Goal: Transaction & Acquisition: Book appointment/travel/reservation

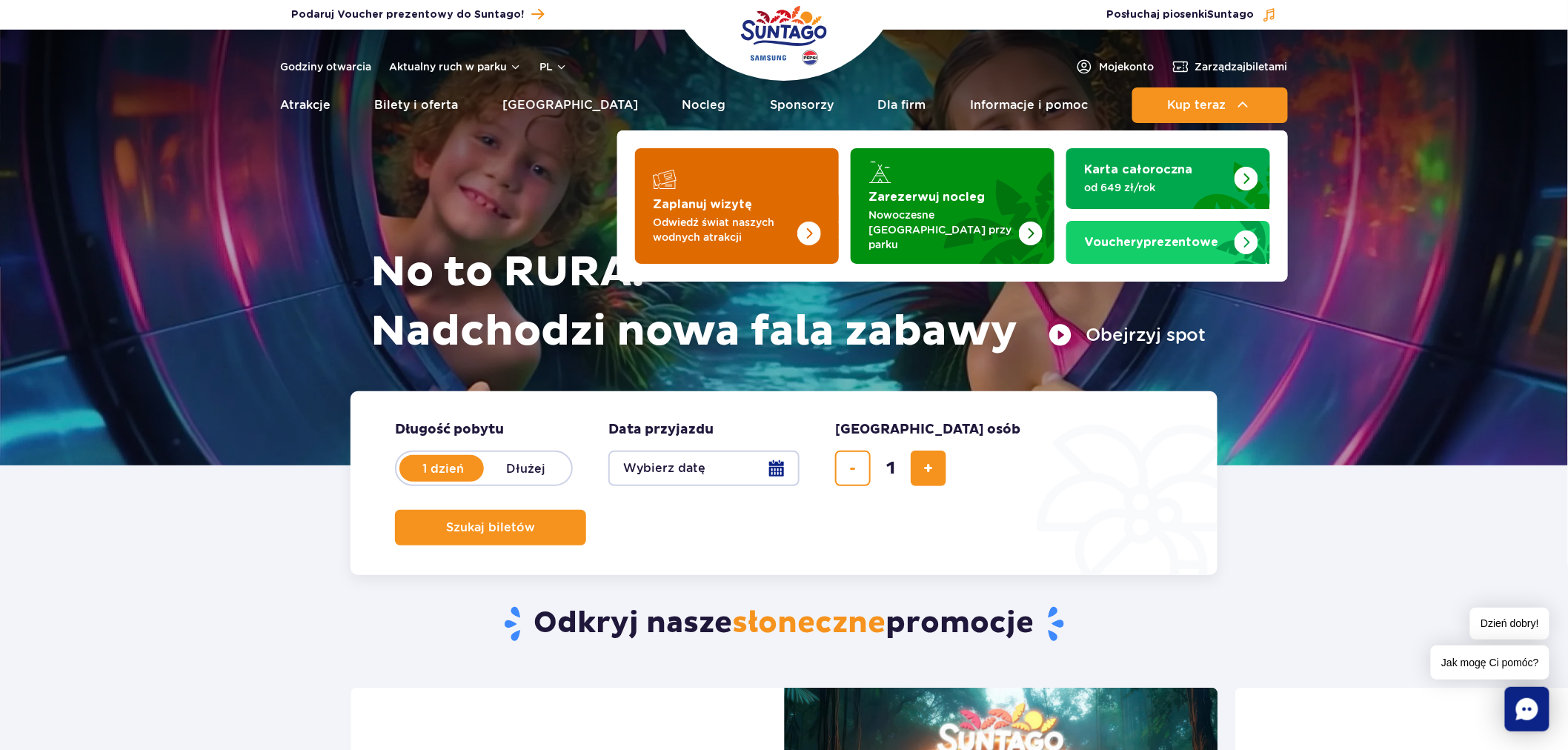
click at [716, 201] on strong "Zaplanuj wizytę" at bounding box center [702, 204] width 100 height 12
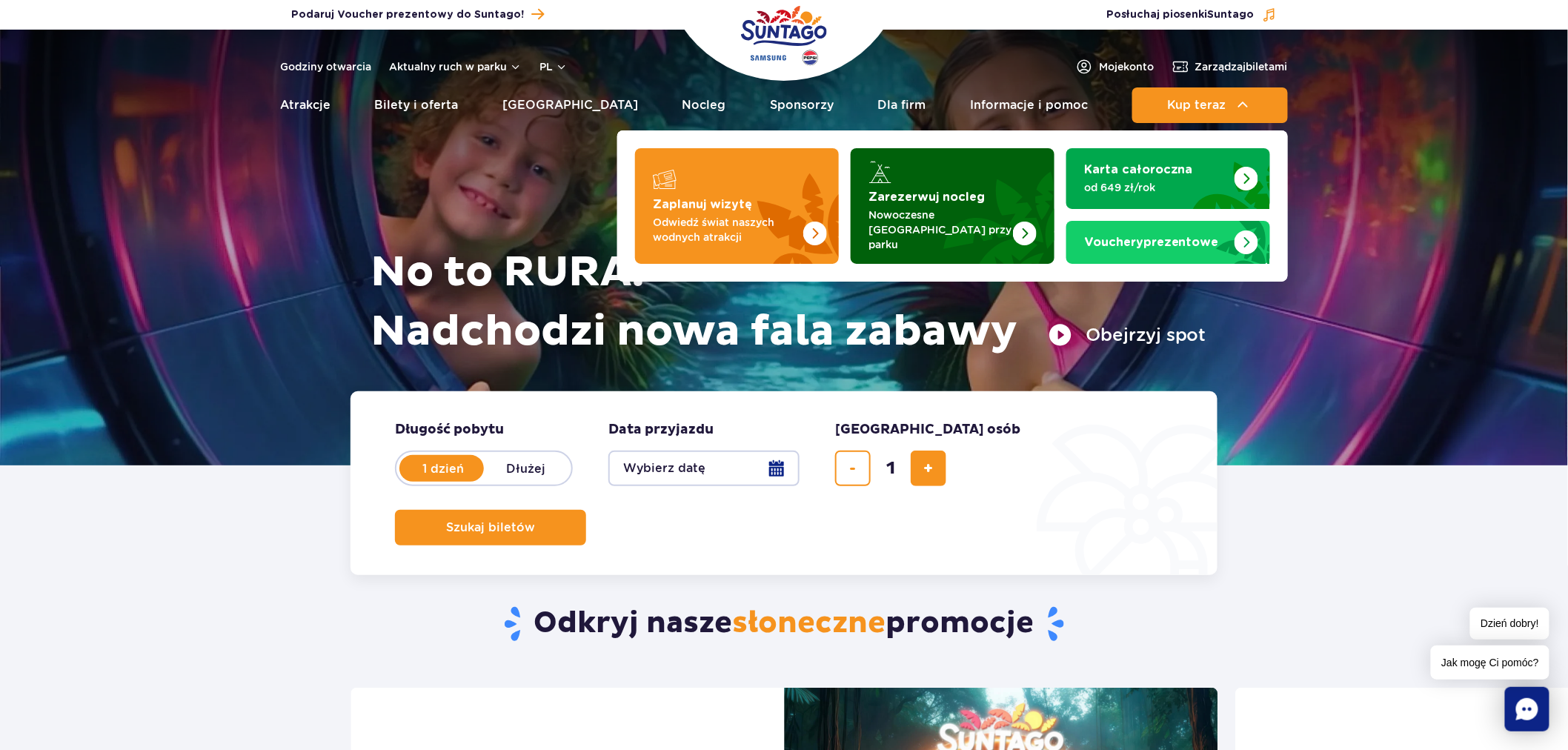
click at [908, 190] on link "Zarezerwuj nocleg Nowoczesne osiedle domków przy parku" at bounding box center [953, 206] width 204 height 116
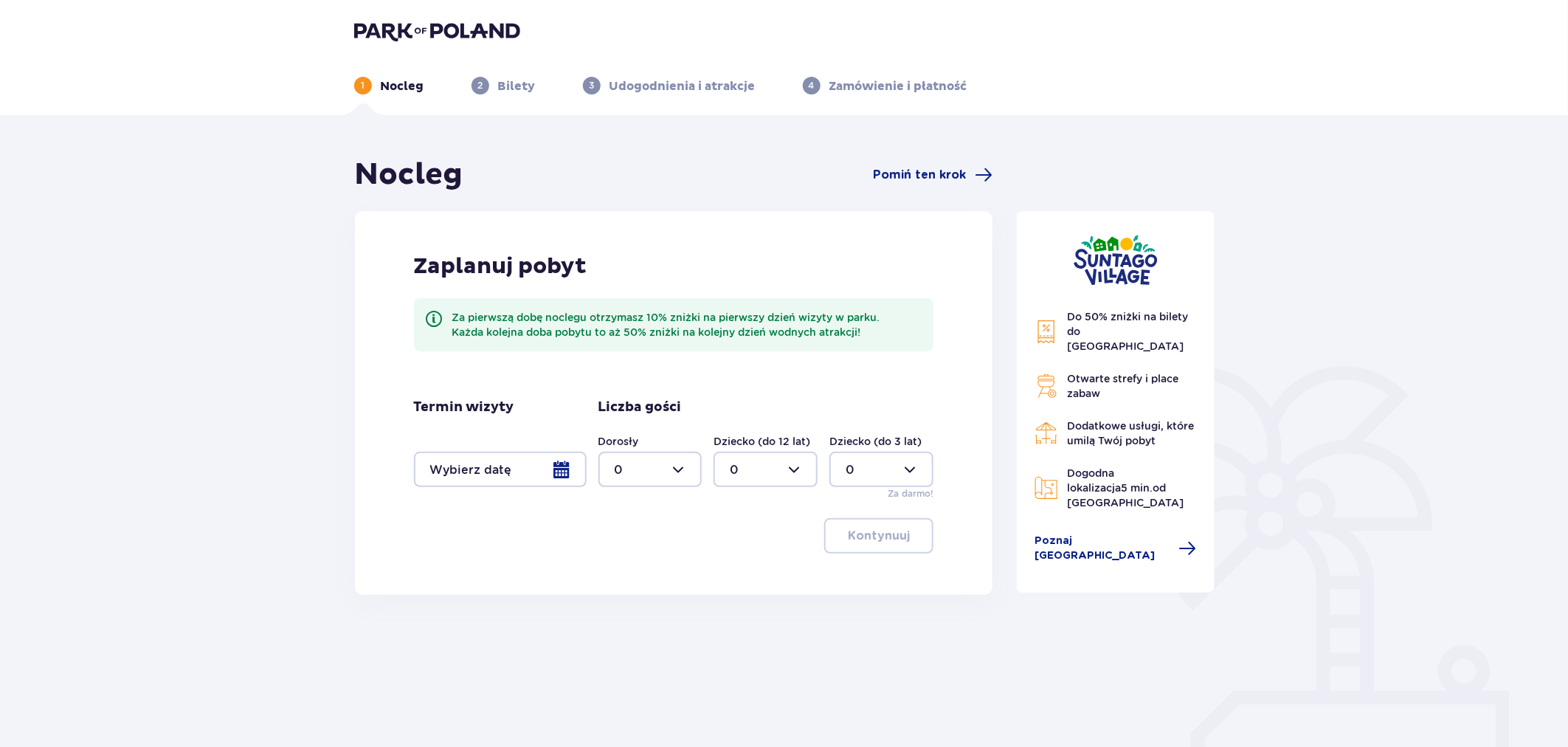
click at [518, 474] on div at bounding box center [500, 469] width 173 height 35
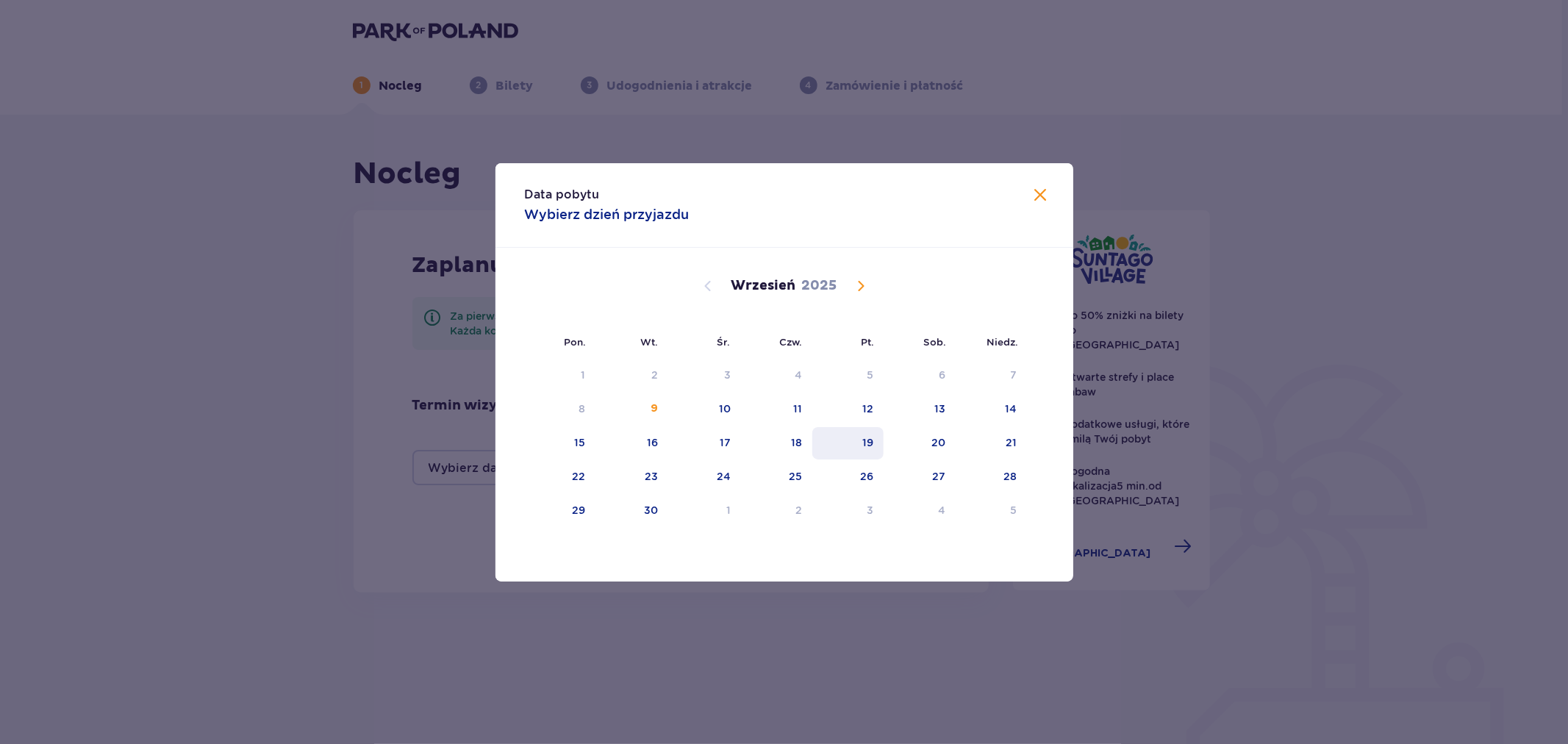
click at [866, 447] on div "19" at bounding box center [868, 443] width 11 height 14
click at [998, 452] on div "21" at bounding box center [992, 444] width 71 height 32
type input "19.09.25 - 21.09.25"
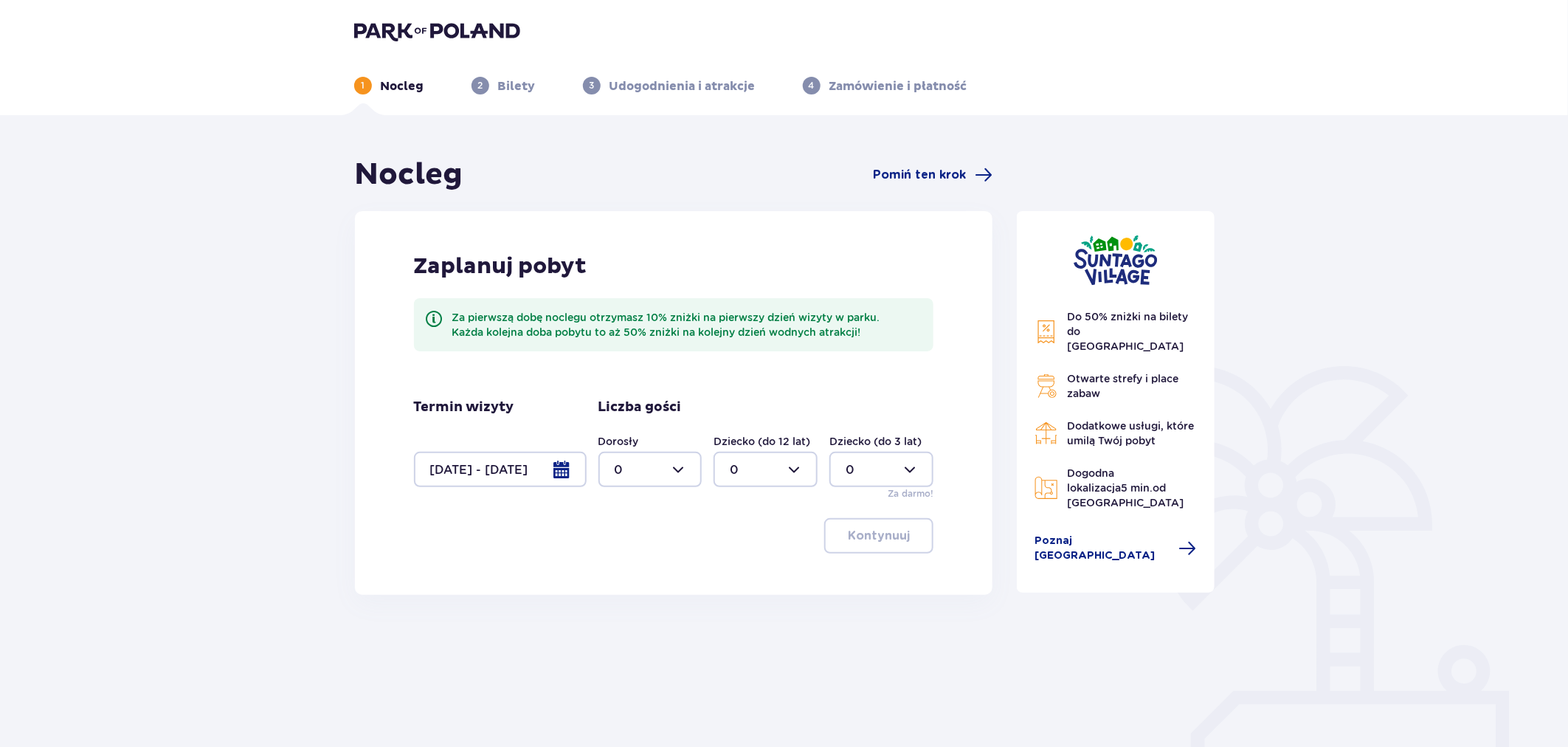
click at [665, 470] on div at bounding box center [650, 469] width 104 height 35
click at [782, 551] on div "Kontynuuj" at bounding box center [673, 536] width 520 height 35
click at [656, 476] on div at bounding box center [650, 469] width 104 height 35
click at [626, 629] on span "4" at bounding box center [650, 638] width 101 height 31
type input "4"
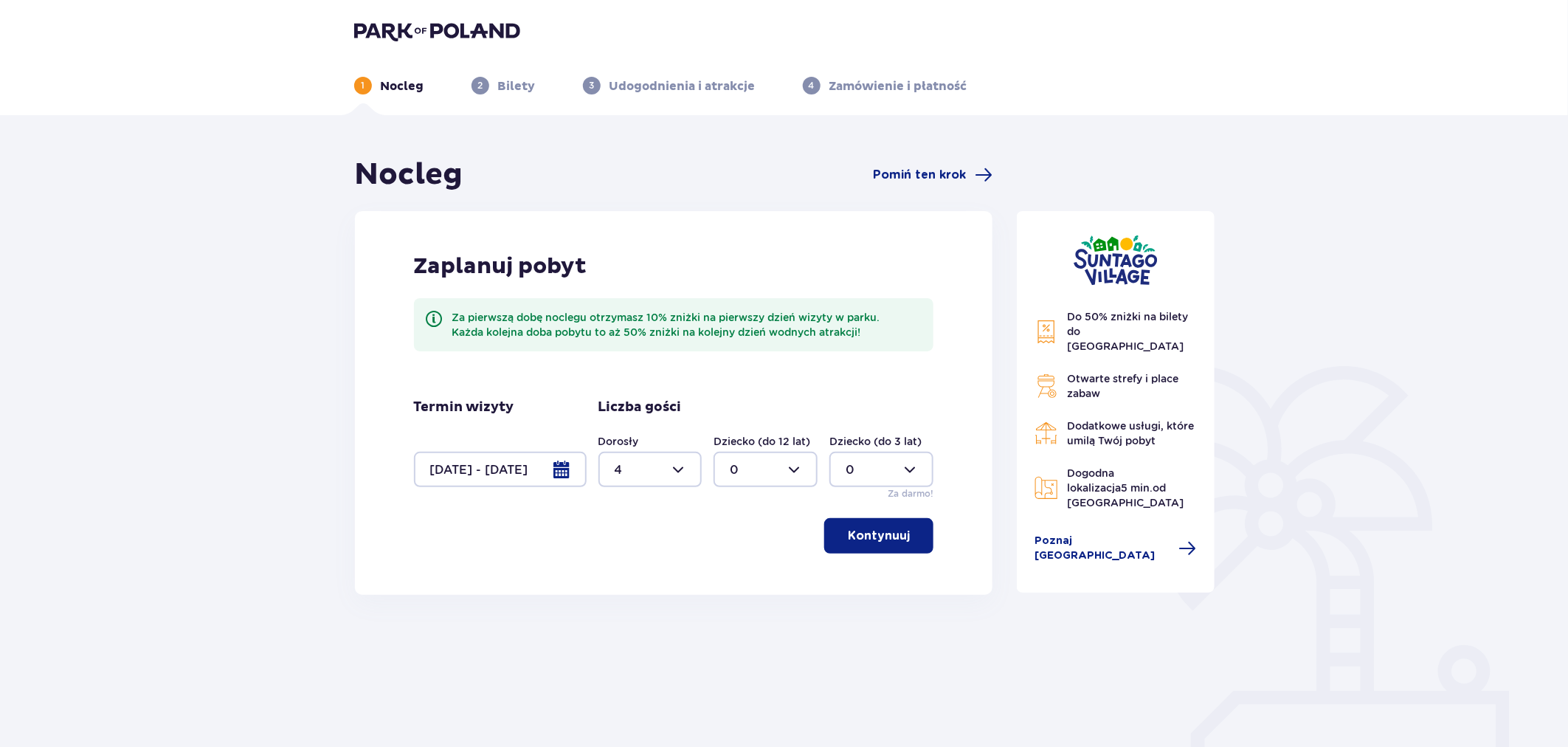
click at [741, 478] on div at bounding box center [765, 469] width 104 height 35
click at [742, 573] on div "2" at bounding box center [766, 577] width 72 height 16
type input "2"
click at [868, 542] on p "Kontynuuj" at bounding box center [879, 536] width 62 height 16
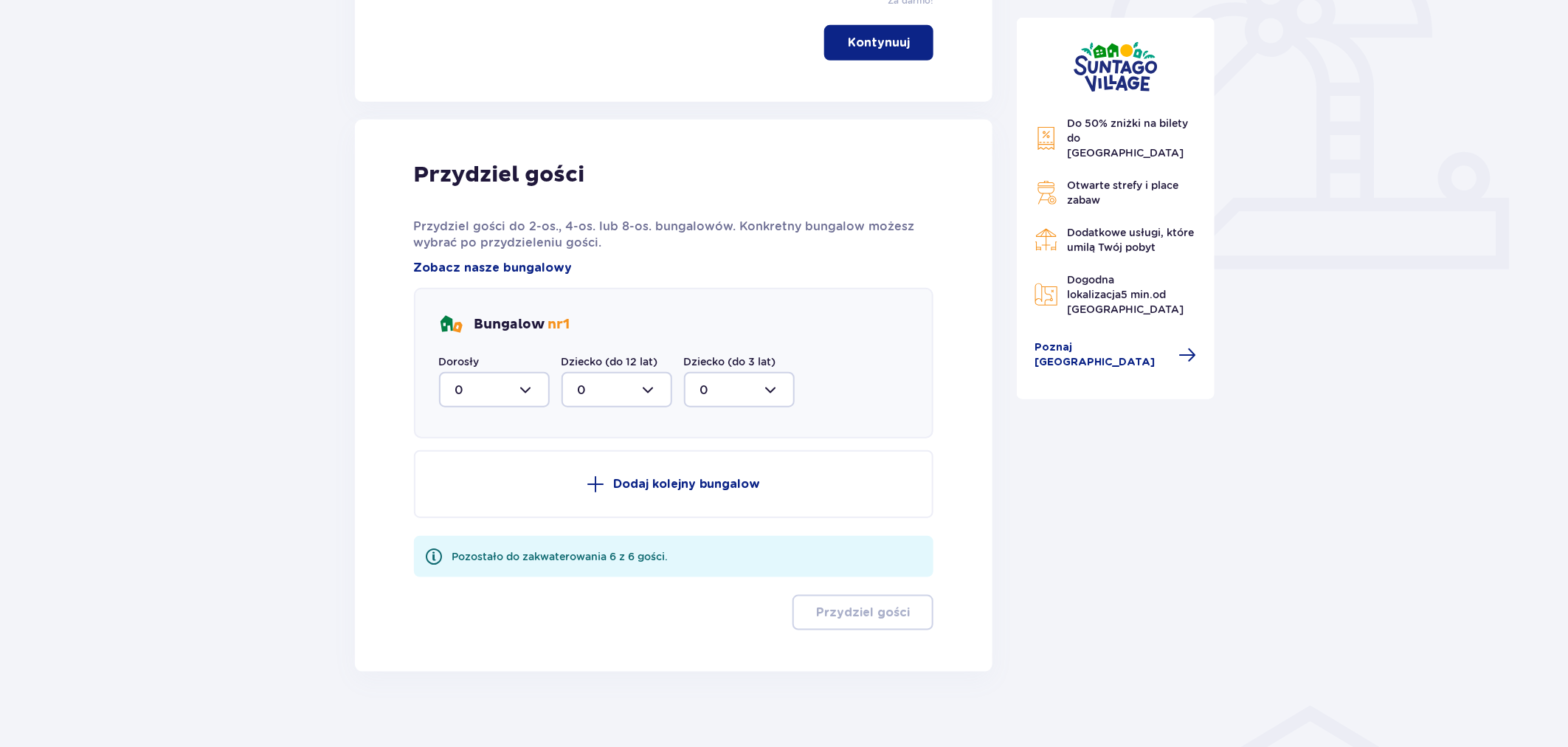
scroll to position [503, 0]
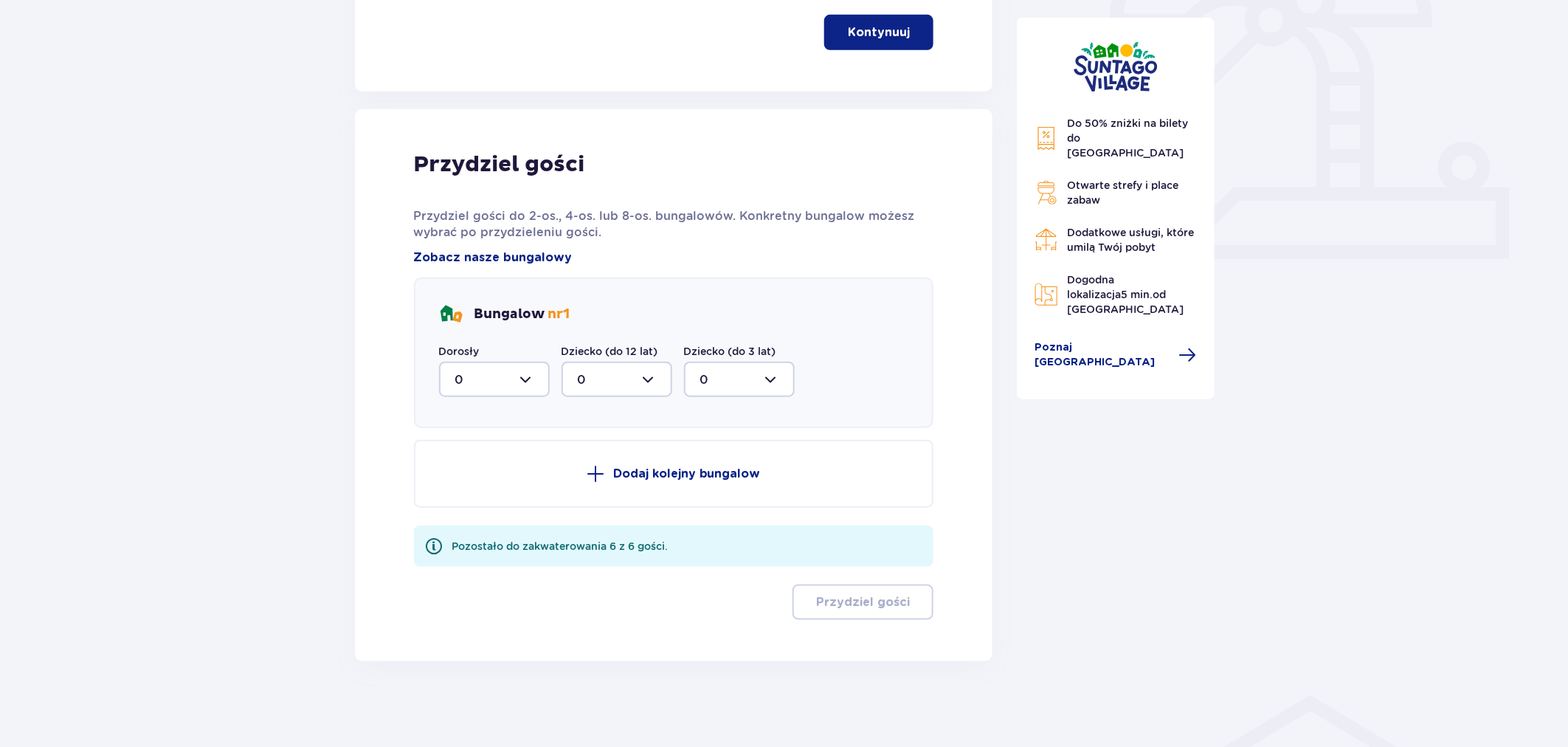
click at [508, 378] on div at bounding box center [494, 379] width 110 height 35
click at [503, 547] on div "Pozostało do zakwaterowania 6 z 6 gości." at bounding box center [560, 546] width 216 height 15
click at [497, 371] on div at bounding box center [494, 379] width 110 height 35
click at [491, 544] on div "4" at bounding box center [494, 549] width 78 height 16
type input "4"
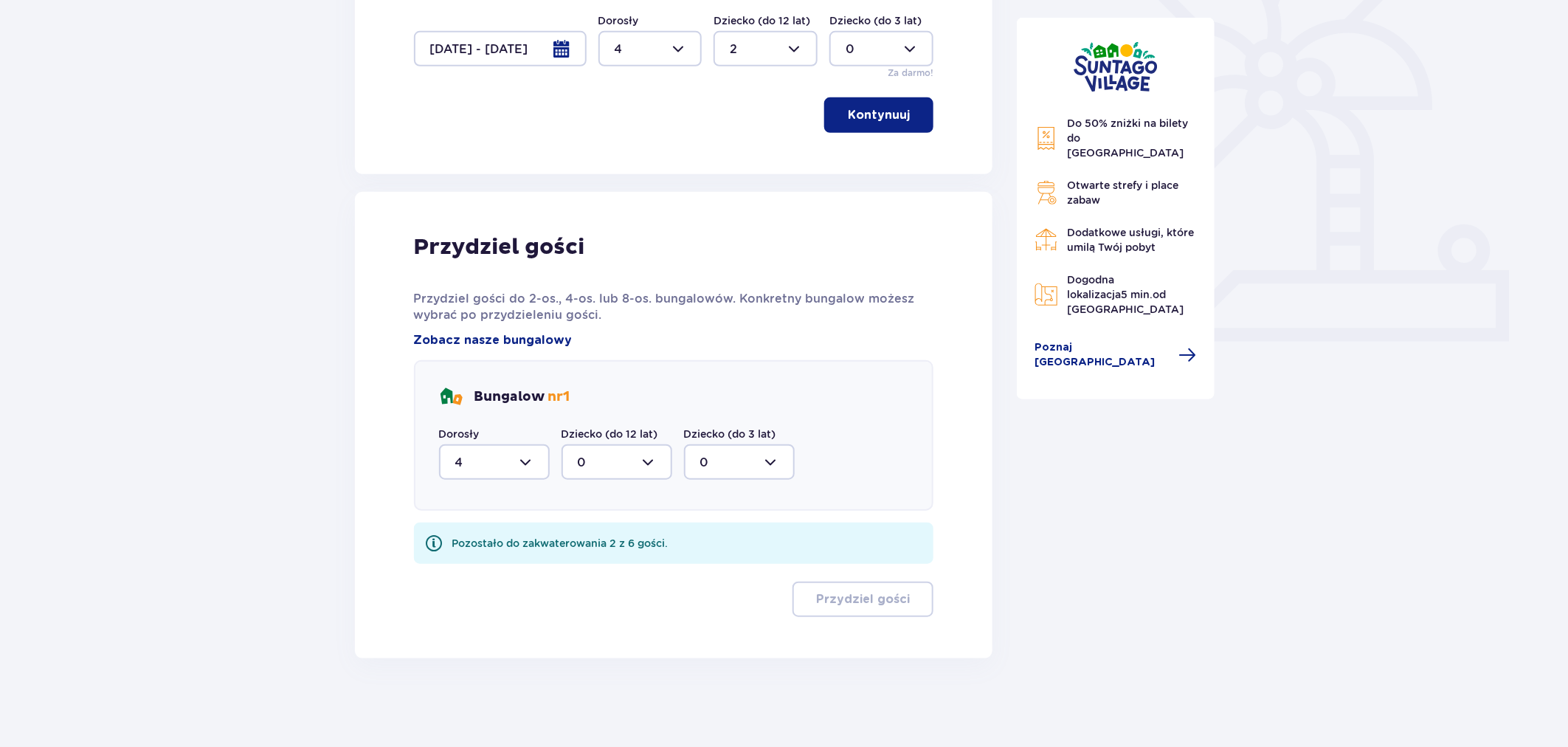
scroll to position [419, 0]
click at [616, 461] on div at bounding box center [616, 465] width 110 height 35
click at [609, 564] on div "2" at bounding box center [617, 571] width 78 height 16
type input "2"
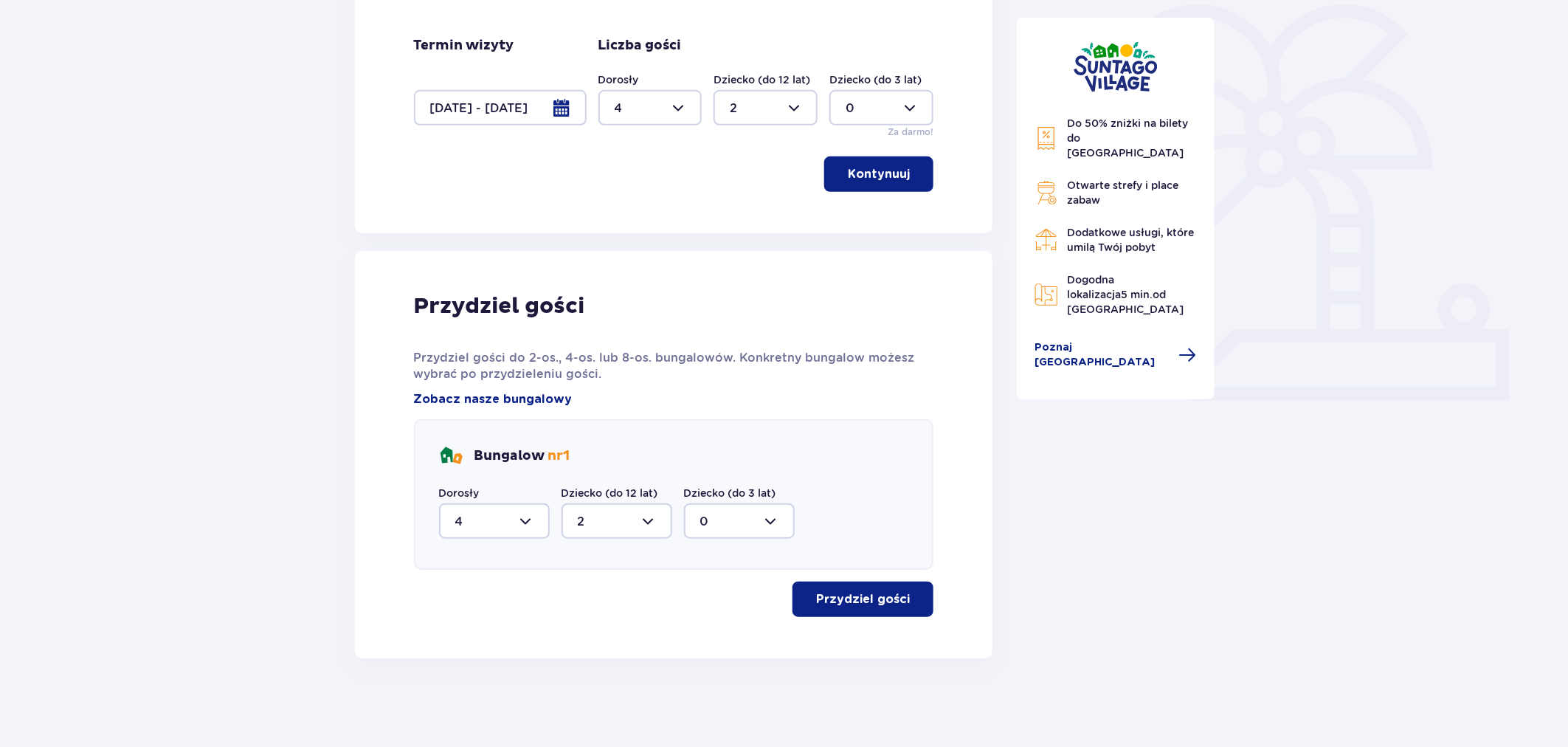
scroll to position [360, 0]
click at [888, 620] on div "Przydziel gości Przydziel gości do 2-os., 4-os. lub 8-os. bungalowów. Konkretny…" at bounding box center [674, 457] width 638 height 407
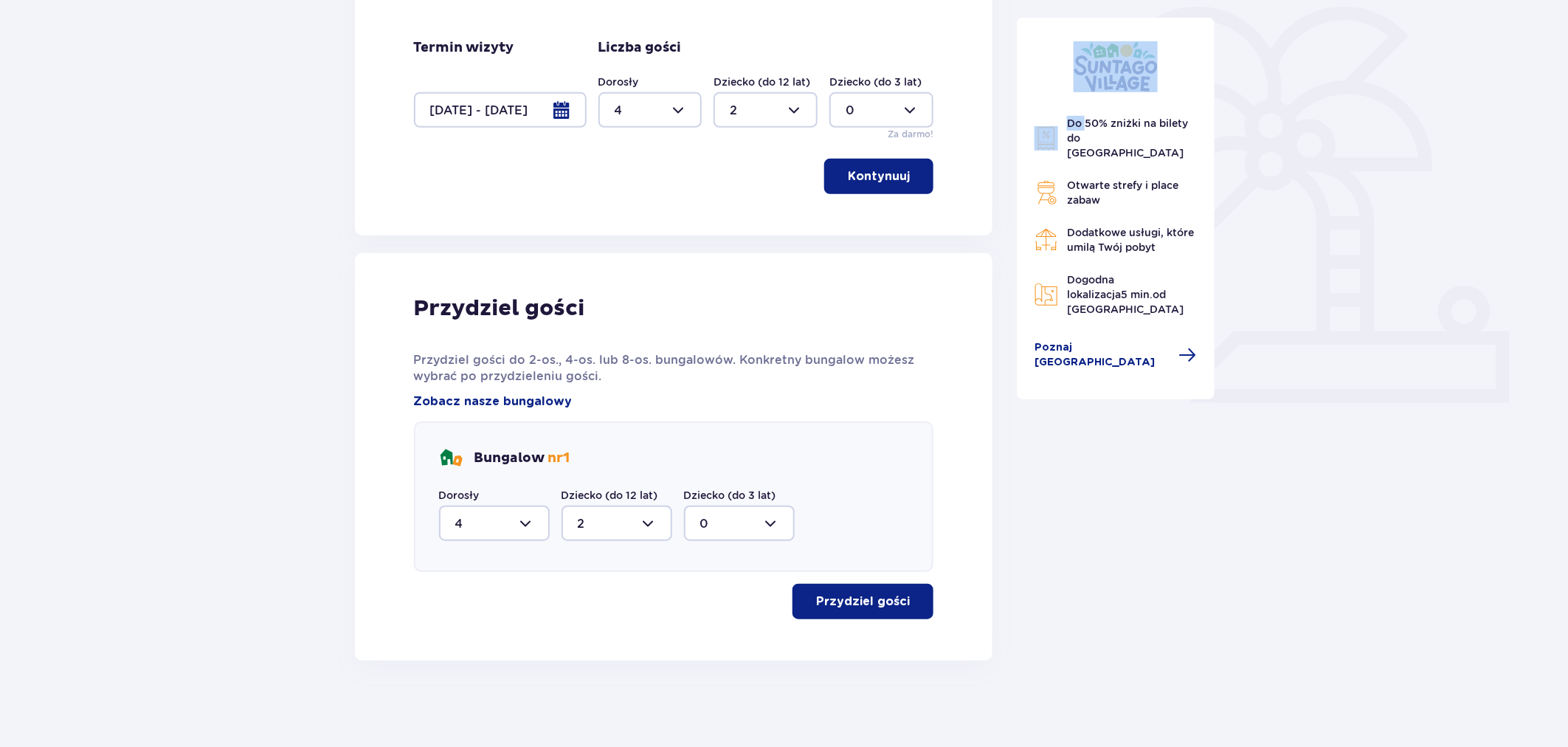
click at [888, 620] on div "Przydziel gości Przydziel gości do 2-os., 4-os. lub 8-os. bungalowów. Konkretny…" at bounding box center [674, 457] width 638 height 407
click at [882, 618] on div "Przydziel gości Przydziel gości do 2-os., 4-os. lub 8-os. bungalowów. Konkretny…" at bounding box center [674, 457] width 638 height 407
click at [880, 604] on p "Przydziel gości" at bounding box center [863, 602] width 94 height 16
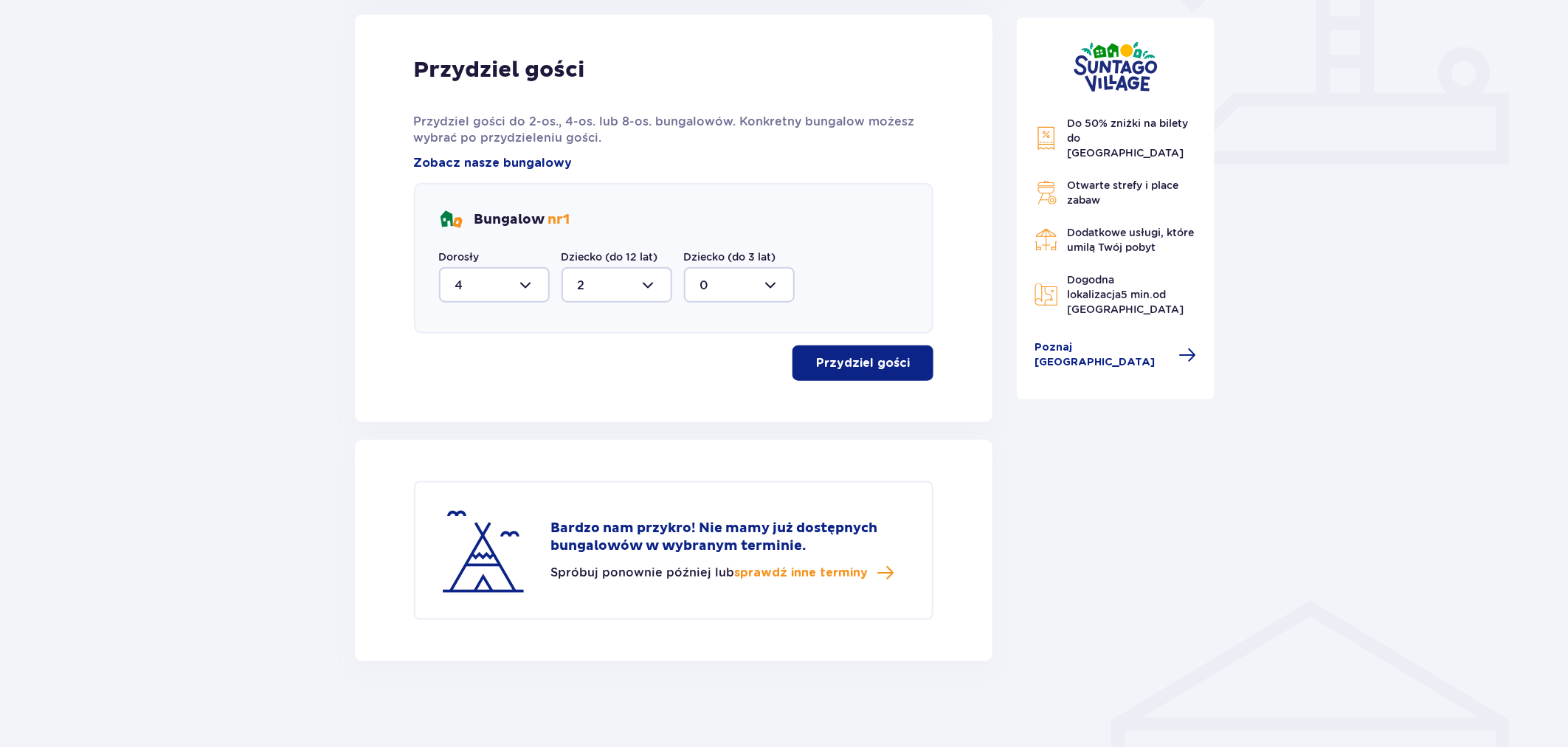
scroll to position [433, 0]
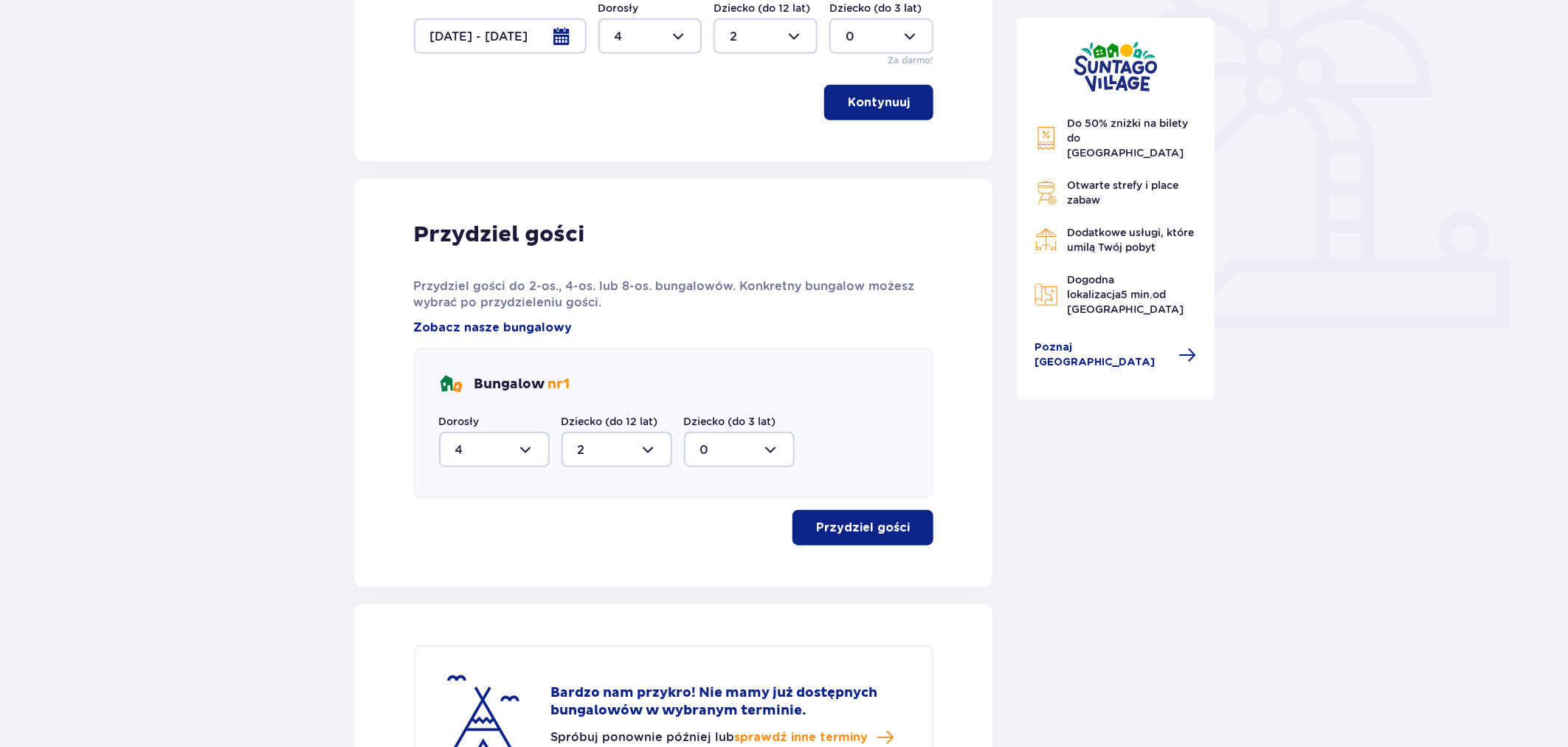
click at [0, 366] on div "Nocleg Pomiń ten krok Zaplanuj pobyt Za pierwszą dobę noclegu otrzymasz 10% zni…" at bounding box center [784, 298] width 1568 height 1233
